Goal: Navigation & Orientation: Find specific page/section

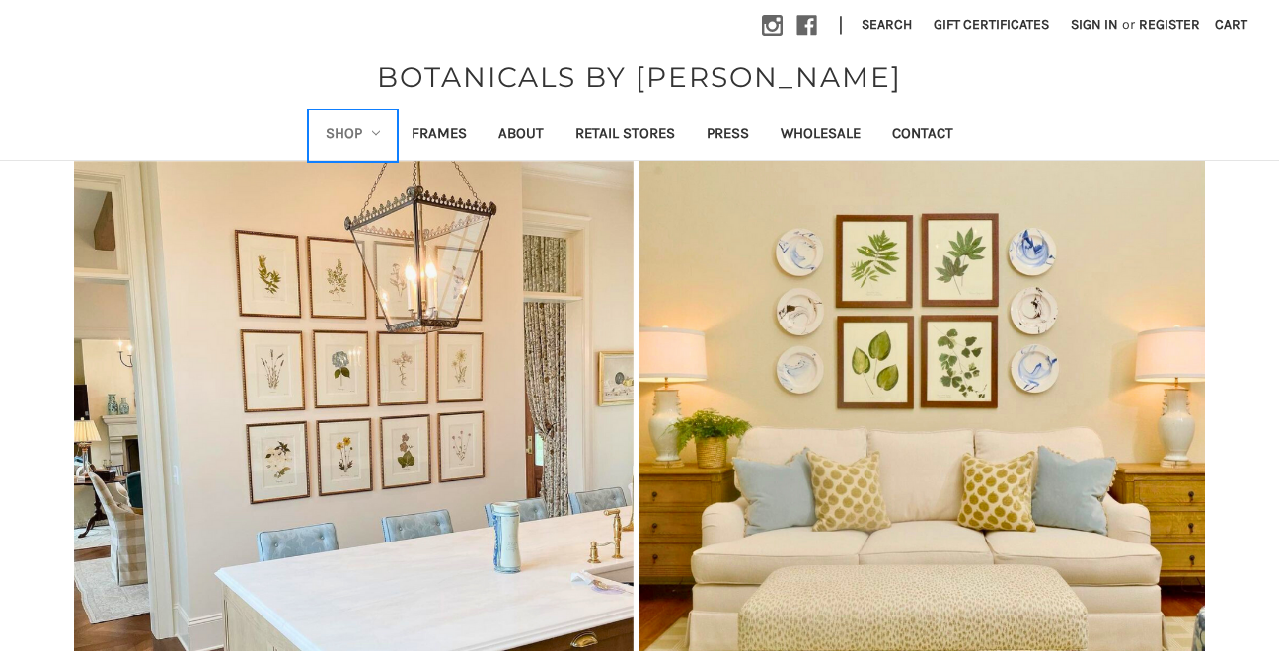
click at [346, 125] on link "Shop" at bounding box center [353, 135] width 87 height 48
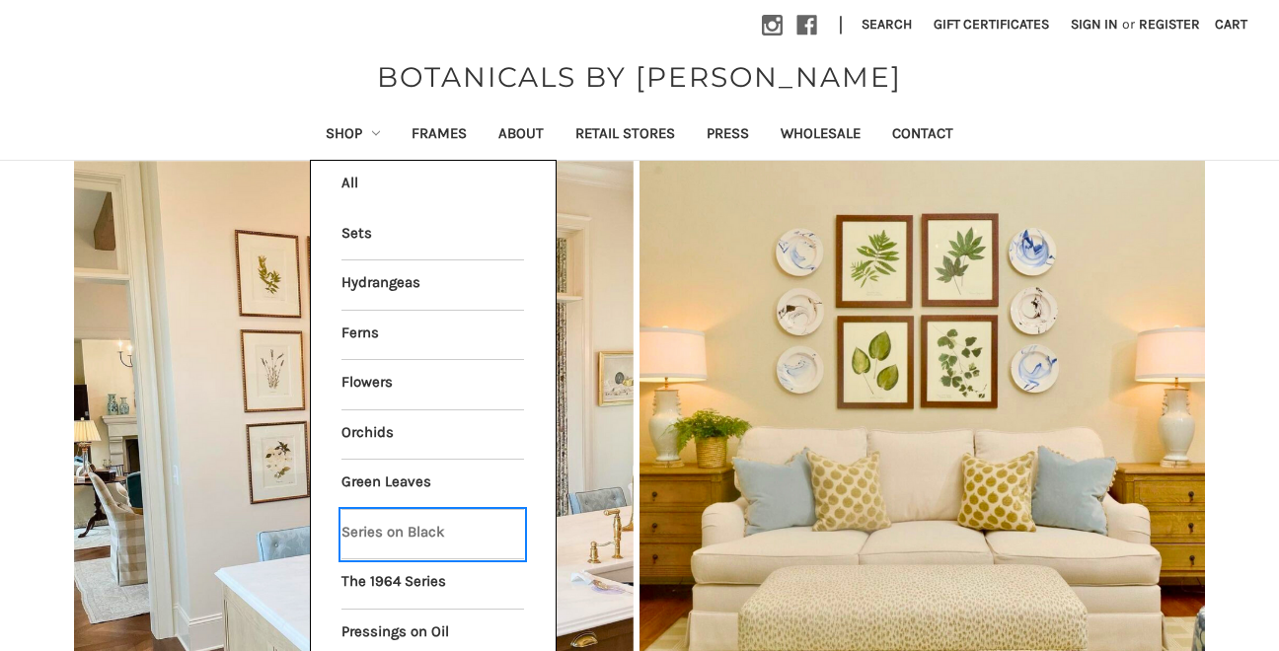
click at [394, 516] on link "Series on Black" at bounding box center [432, 534] width 183 height 49
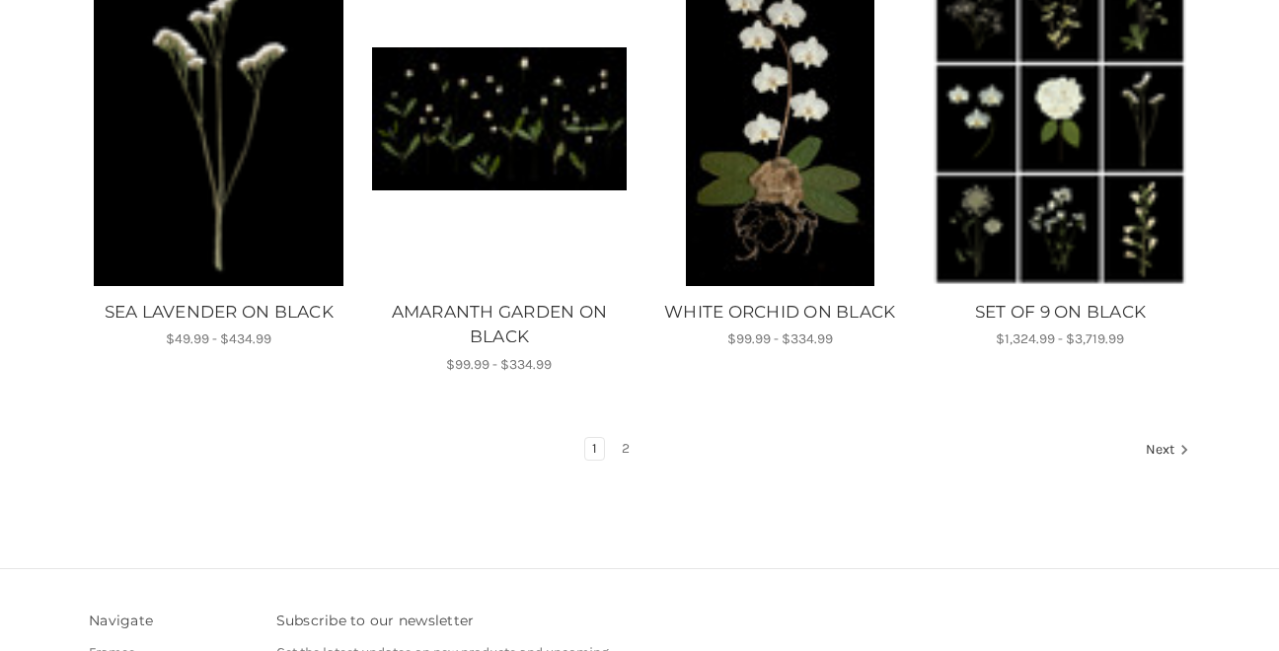
scroll to position [1444, 0]
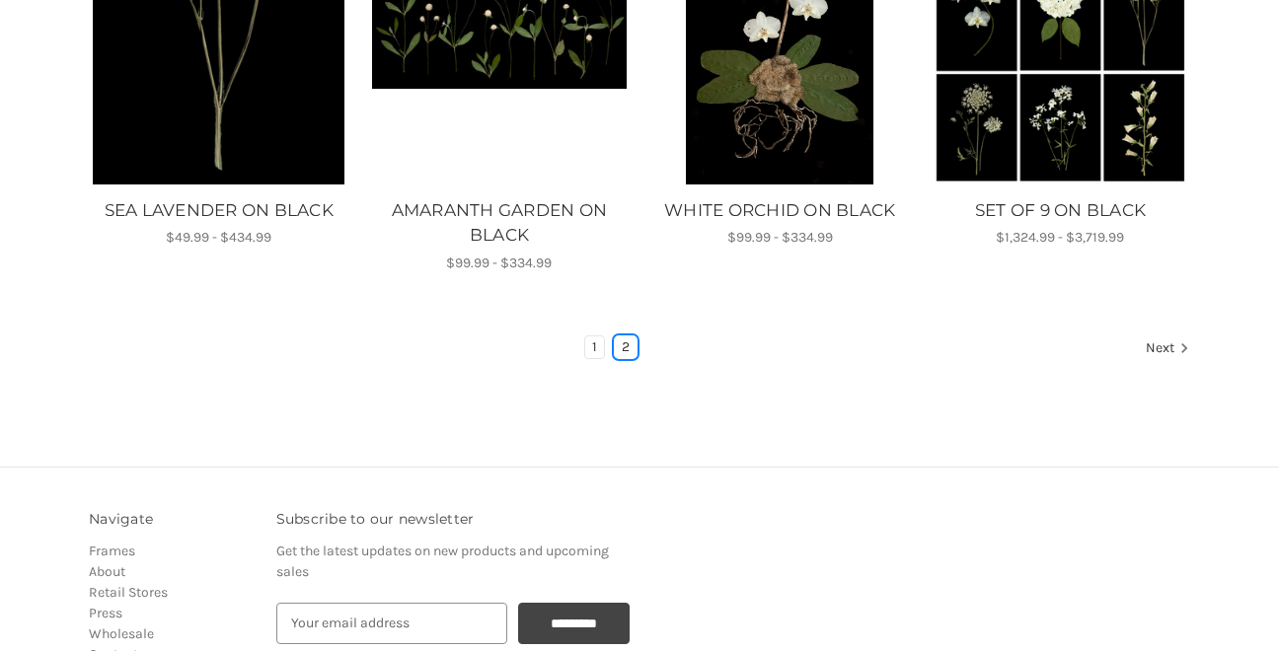
click at [625, 345] on link "2" at bounding box center [626, 347] width 22 height 22
